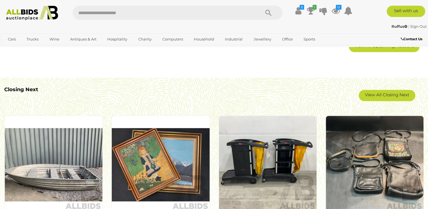
scroll to position [453, 0]
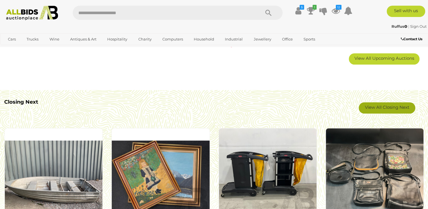
click at [376, 107] on link "View All Closing Next" at bounding box center [387, 107] width 57 height 11
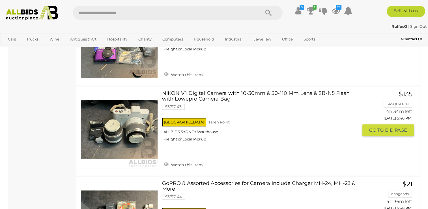
scroll to position [2688, 0]
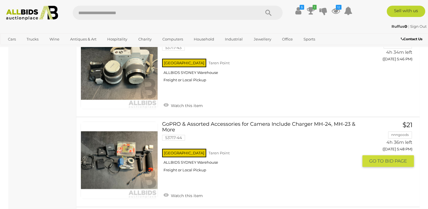
click at [112, 154] on link at bounding box center [119, 159] width 77 height 77
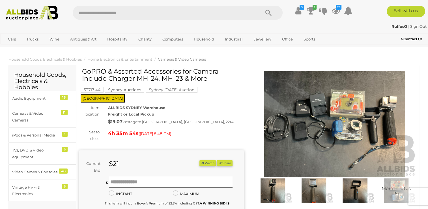
click at [389, 103] on img at bounding box center [334, 124] width 165 height 106
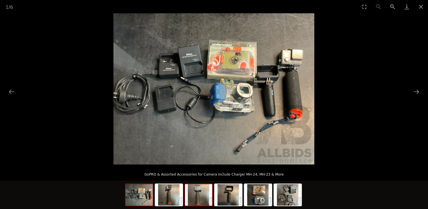
click at [202, 201] on img at bounding box center [198, 195] width 27 height 22
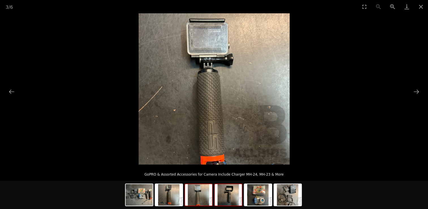
click at [227, 201] on img at bounding box center [228, 195] width 27 height 22
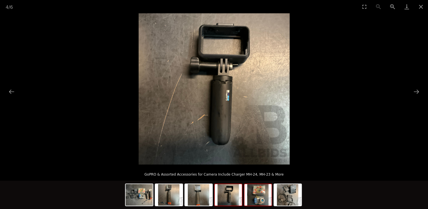
click at [255, 200] on img at bounding box center [257, 195] width 27 height 22
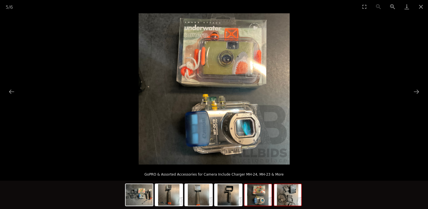
click at [282, 200] on img at bounding box center [287, 195] width 27 height 22
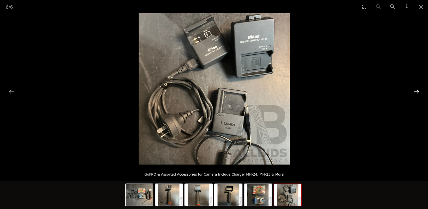
click at [415, 89] on button "Next slide" at bounding box center [417, 91] width 12 height 11
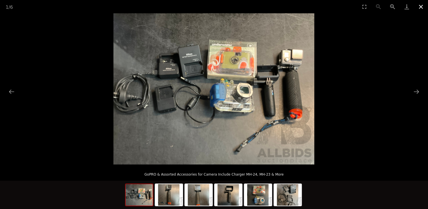
click at [419, 5] on button "Close gallery" at bounding box center [421, 6] width 14 height 13
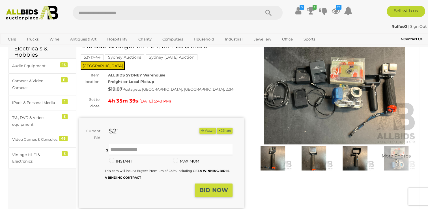
scroll to position [57, 0]
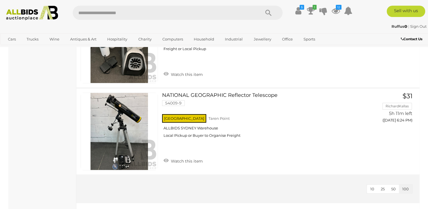
scroll to position [4471, 0]
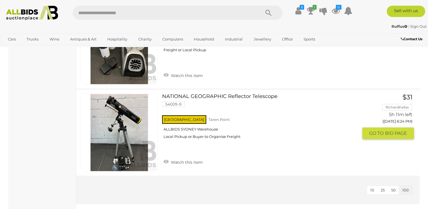
click at [126, 109] on link at bounding box center [119, 132] width 77 height 77
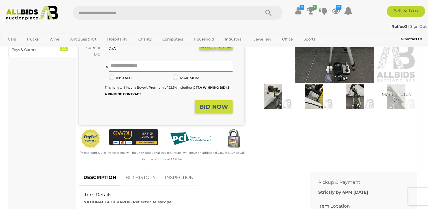
scroll to position [28, 0]
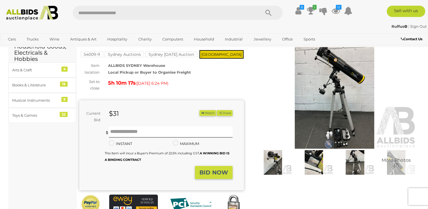
click at [334, 102] on img at bounding box center [334, 95] width 165 height 106
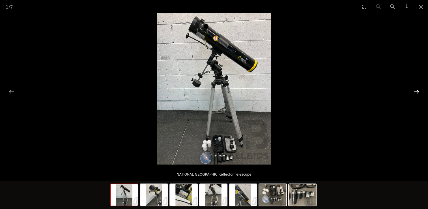
click at [418, 90] on button "Next slide" at bounding box center [417, 91] width 12 height 11
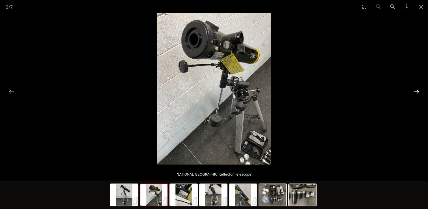
click at [417, 91] on button "Next slide" at bounding box center [417, 91] width 12 height 11
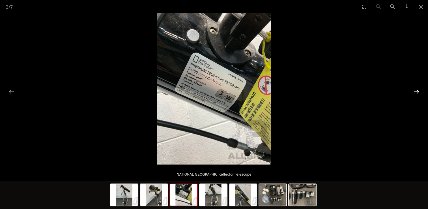
click at [417, 91] on button "Next slide" at bounding box center [417, 91] width 12 height 11
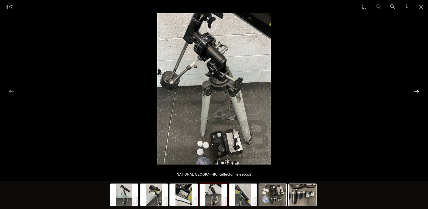
click at [417, 91] on button "Next slide" at bounding box center [417, 91] width 12 height 11
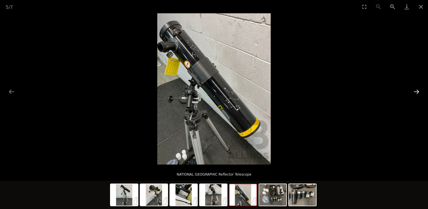
click at [417, 91] on button "Next slide" at bounding box center [417, 91] width 12 height 11
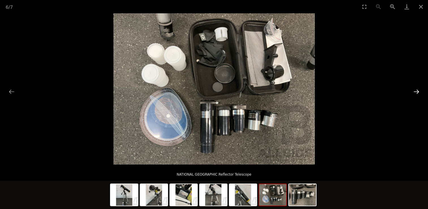
click at [417, 91] on button "Next slide" at bounding box center [417, 91] width 12 height 11
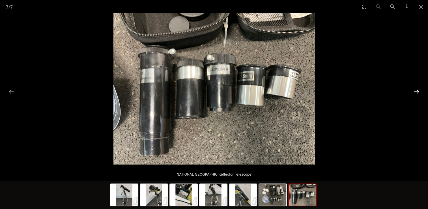
click at [417, 91] on button "Next slide" at bounding box center [417, 91] width 12 height 11
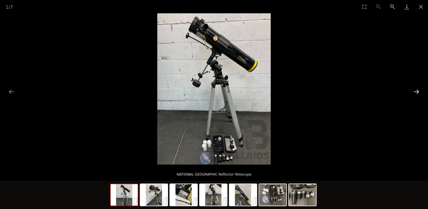
click at [417, 91] on button "Next slide" at bounding box center [417, 91] width 12 height 11
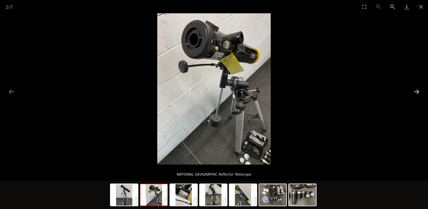
click at [417, 91] on button "Next slide" at bounding box center [417, 91] width 12 height 11
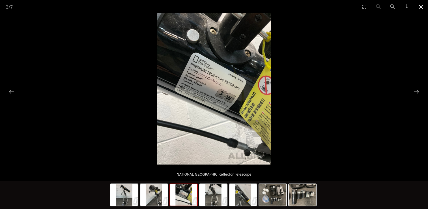
click at [421, 6] on button "Close gallery" at bounding box center [421, 6] width 14 height 13
